Goal: Information Seeking & Learning: Understand process/instructions

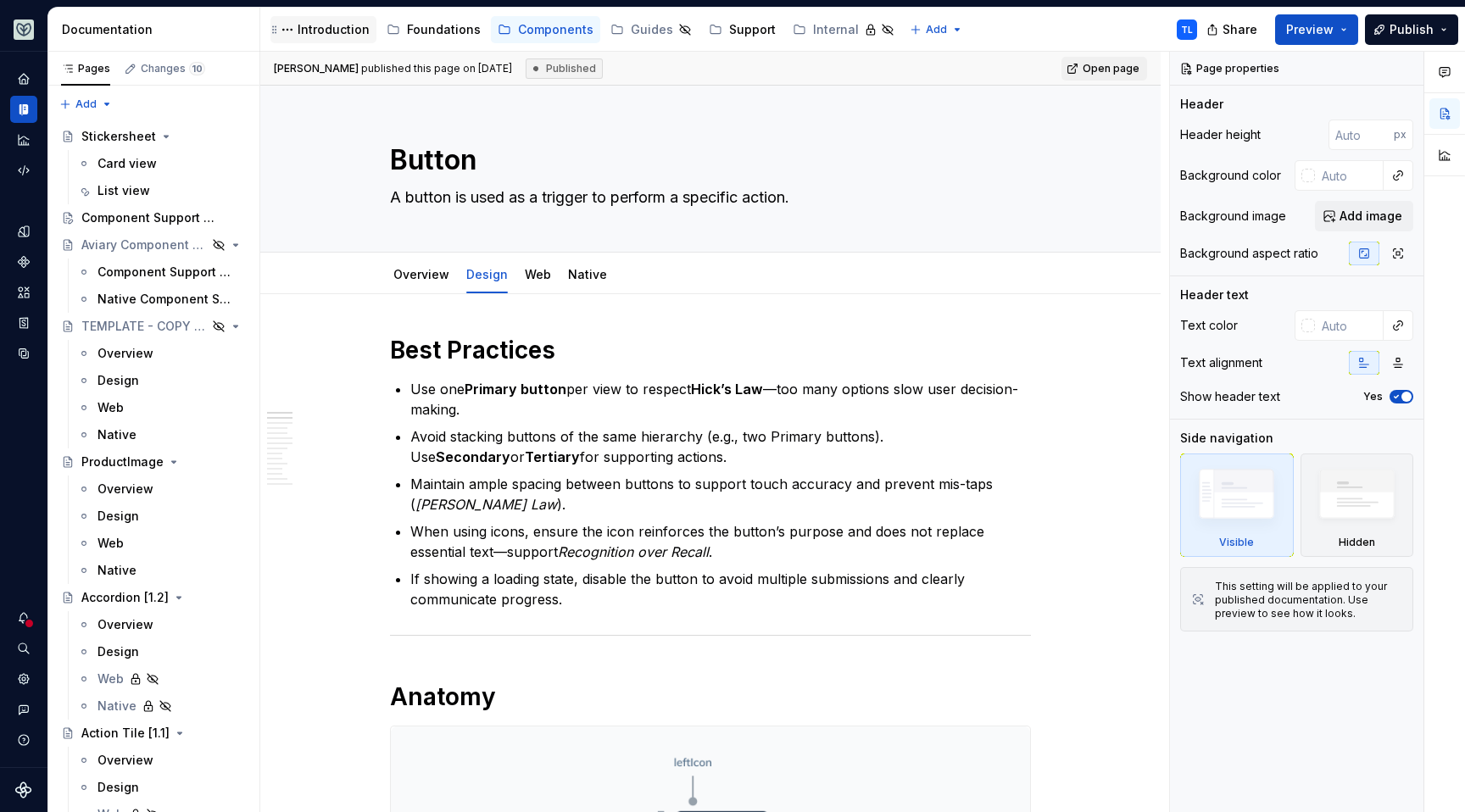
click at [358, 35] on div "Introduction" at bounding box center [333, 30] width 72 height 17
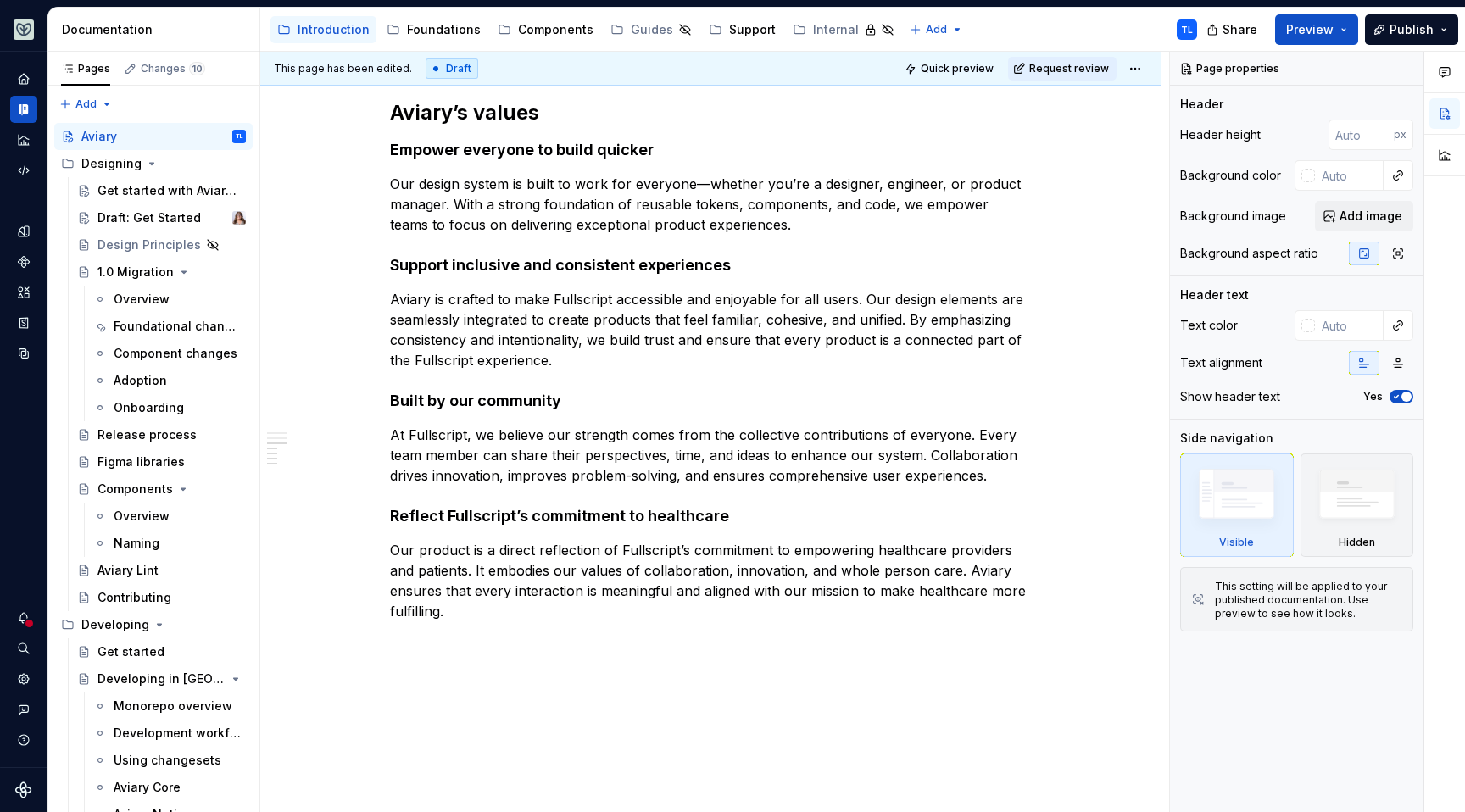
scroll to position [934, 0]
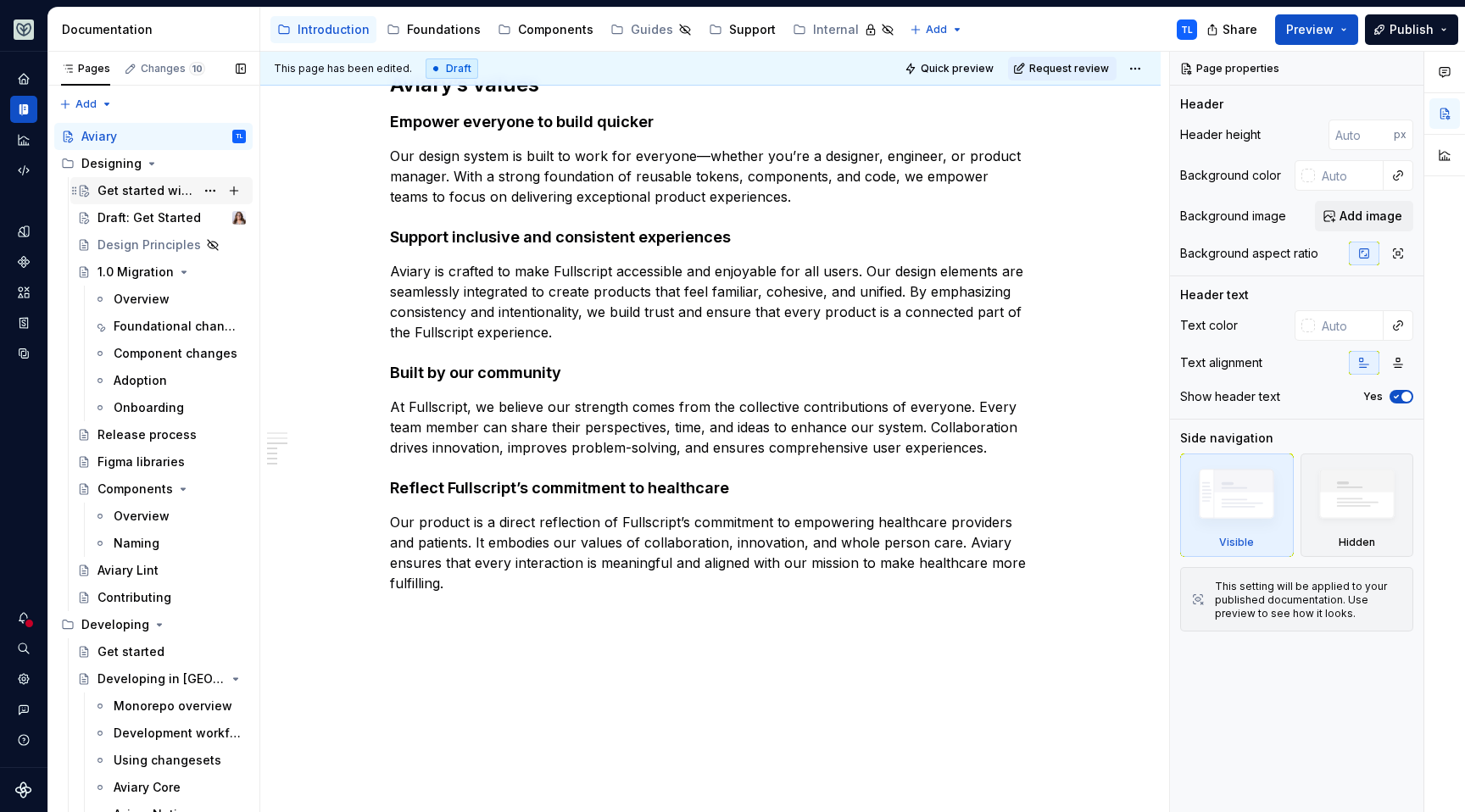
click at [144, 190] on div "Get started with Aviary 1.0" at bounding box center [145, 190] width 97 height 17
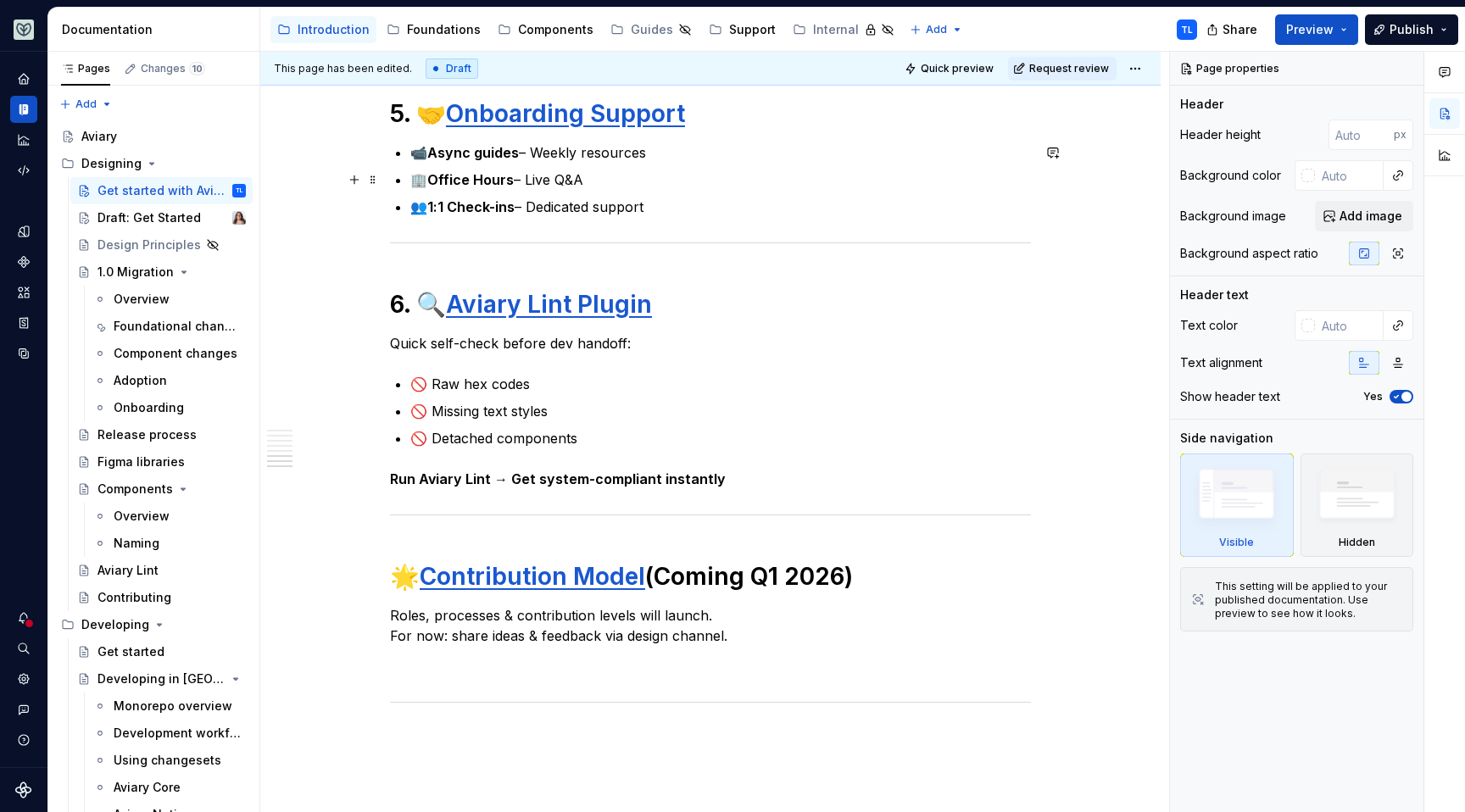
scroll to position [1986, 0]
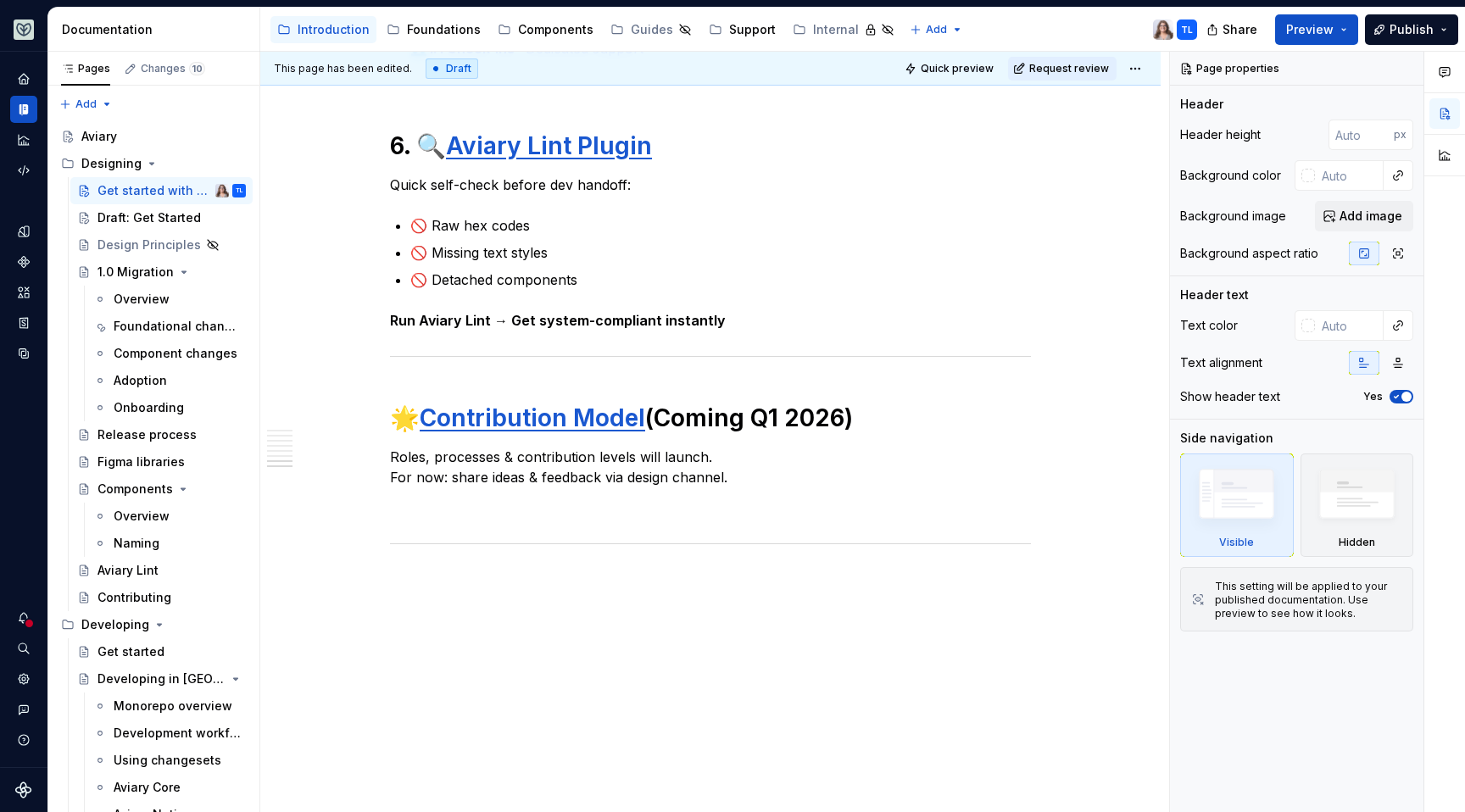
type textarea "*"
